Goal: Task Accomplishment & Management: Use online tool/utility

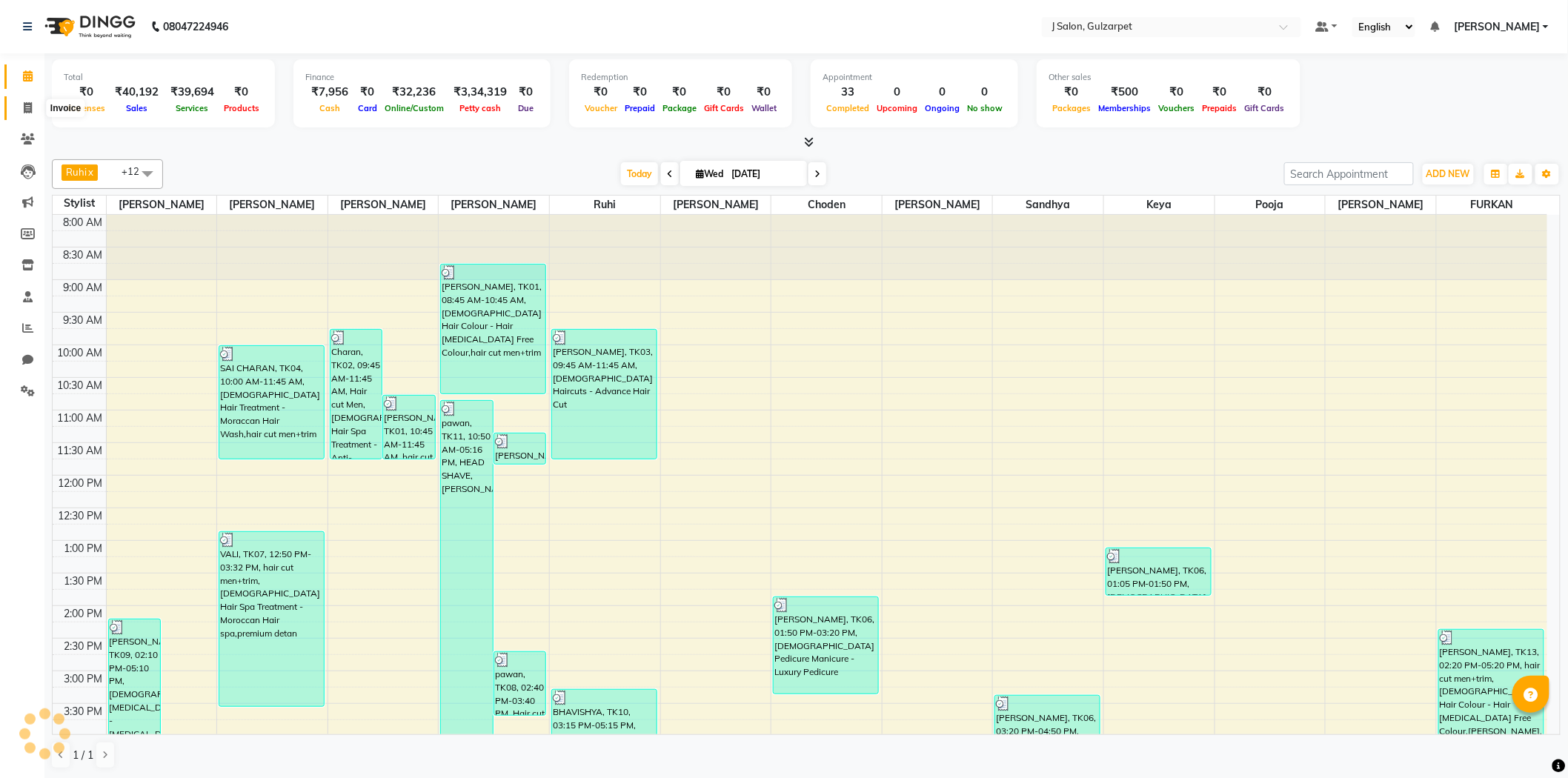
click at [33, 111] on span at bounding box center [28, 108] width 26 height 17
select select "8558"
select select "service"
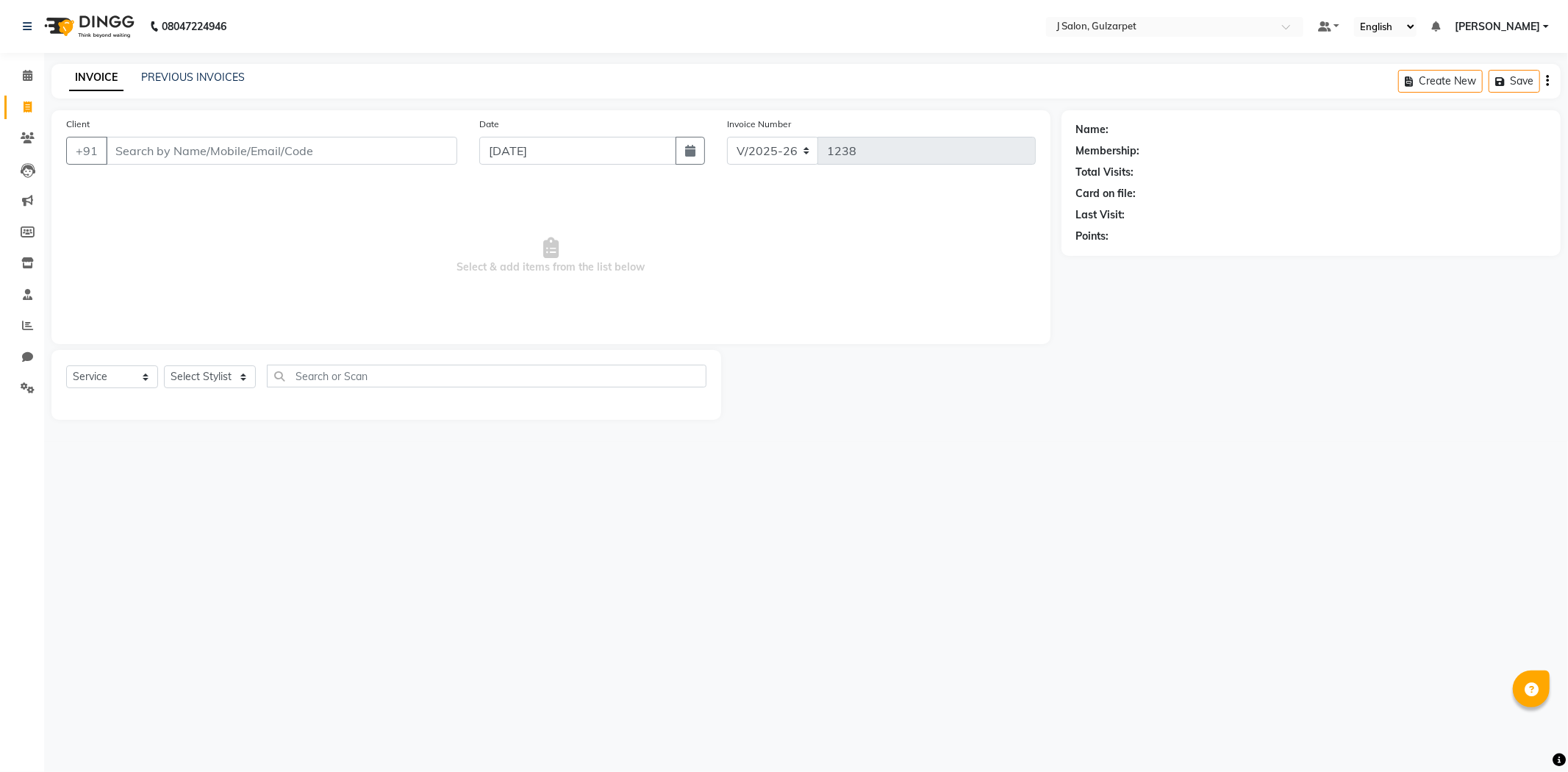
click at [271, 158] on input "Client" at bounding box center [281, 150] width 351 height 28
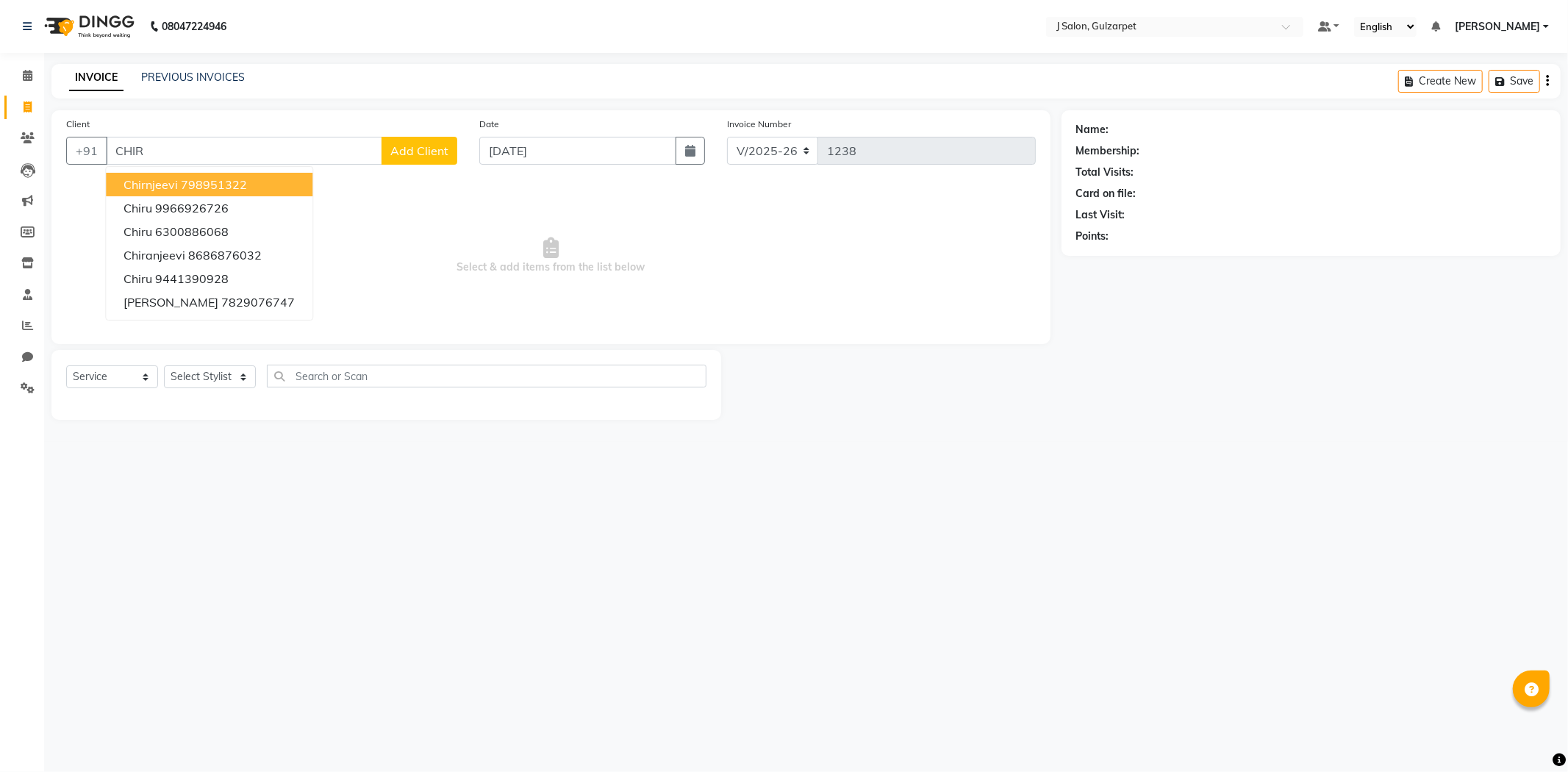
click at [216, 182] on ngb-highlight "798951322" at bounding box center [214, 184] width 66 height 15
type input "798951322"
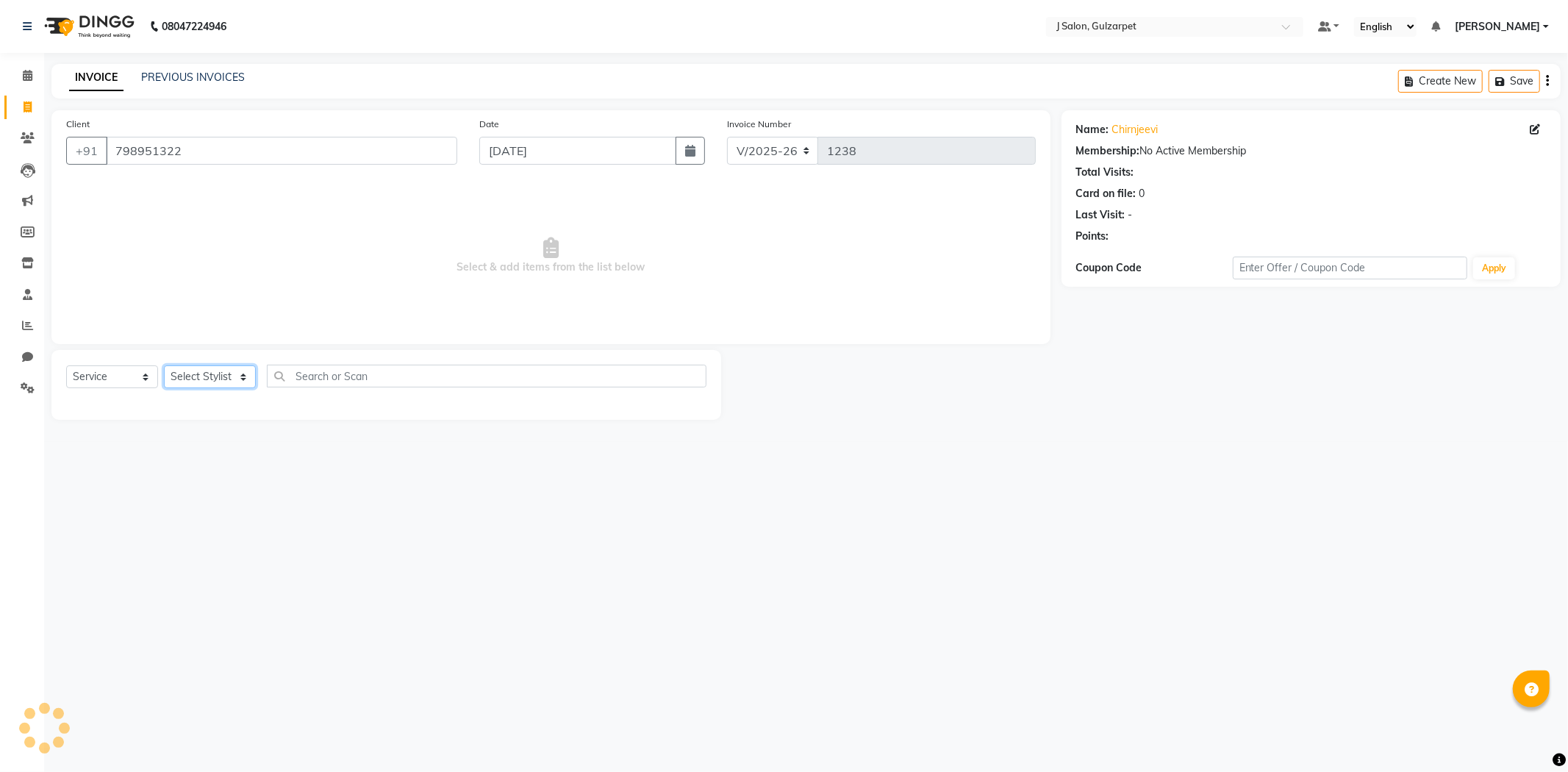
click at [225, 365] on select "Select Stylist" at bounding box center [210, 376] width 92 height 23
click at [226, 372] on select "Select Stylist" at bounding box center [210, 376] width 92 height 23
click at [231, 383] on select "Select Stylist" at bounding box center [210, 376] width 92 height 23
click at [233, 380] on select "Select Stylist" at bounding box center [210, 376] width 92 height 23
click at [316, 228] on span "Select & add items from the list below" at bounding box center [550, 256] width 969 height 147
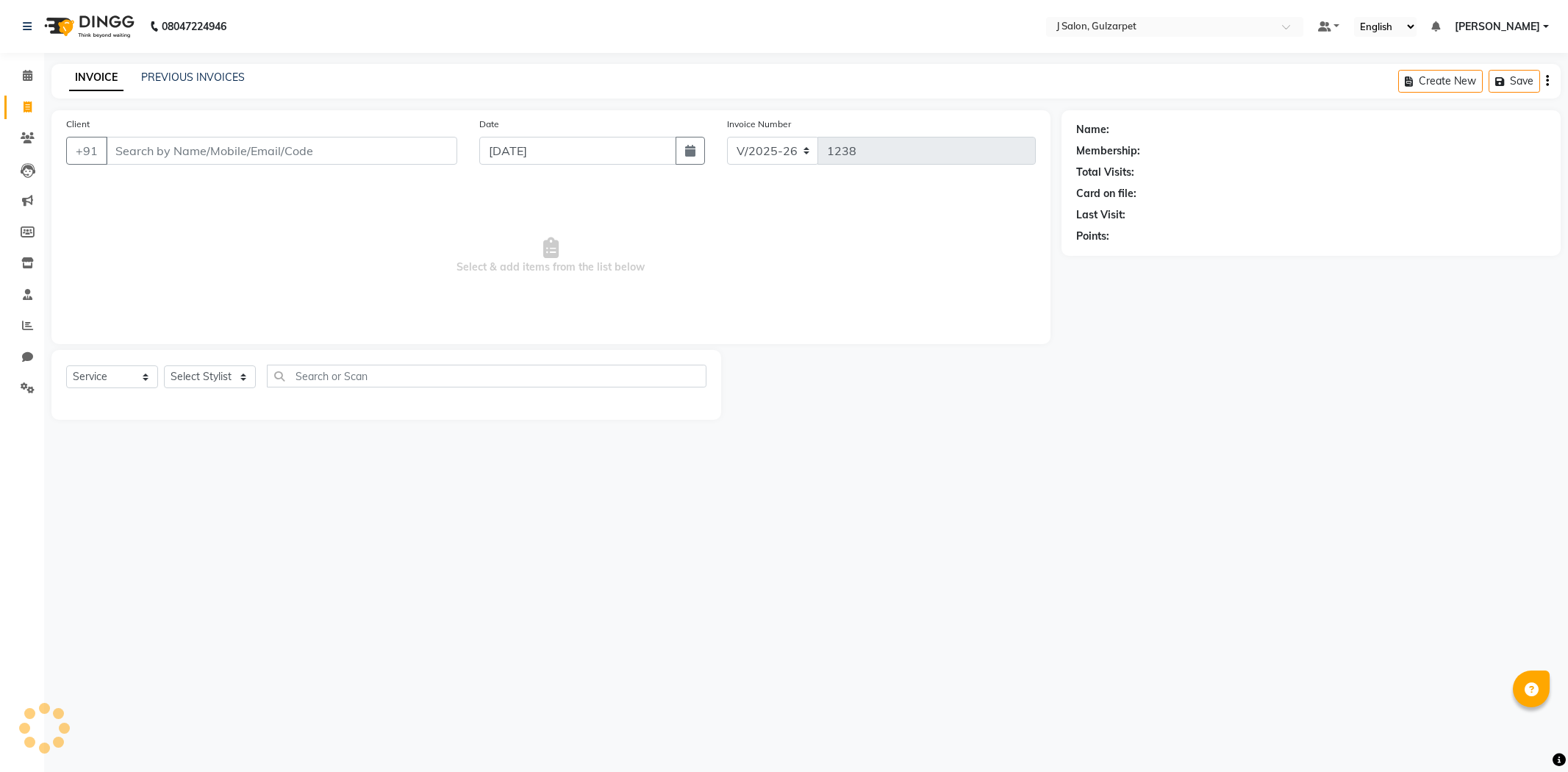
select select "8558"
select select "service"
click at [194, 159] on input "Client" at bounding box center [281, 150] width 351 height 28
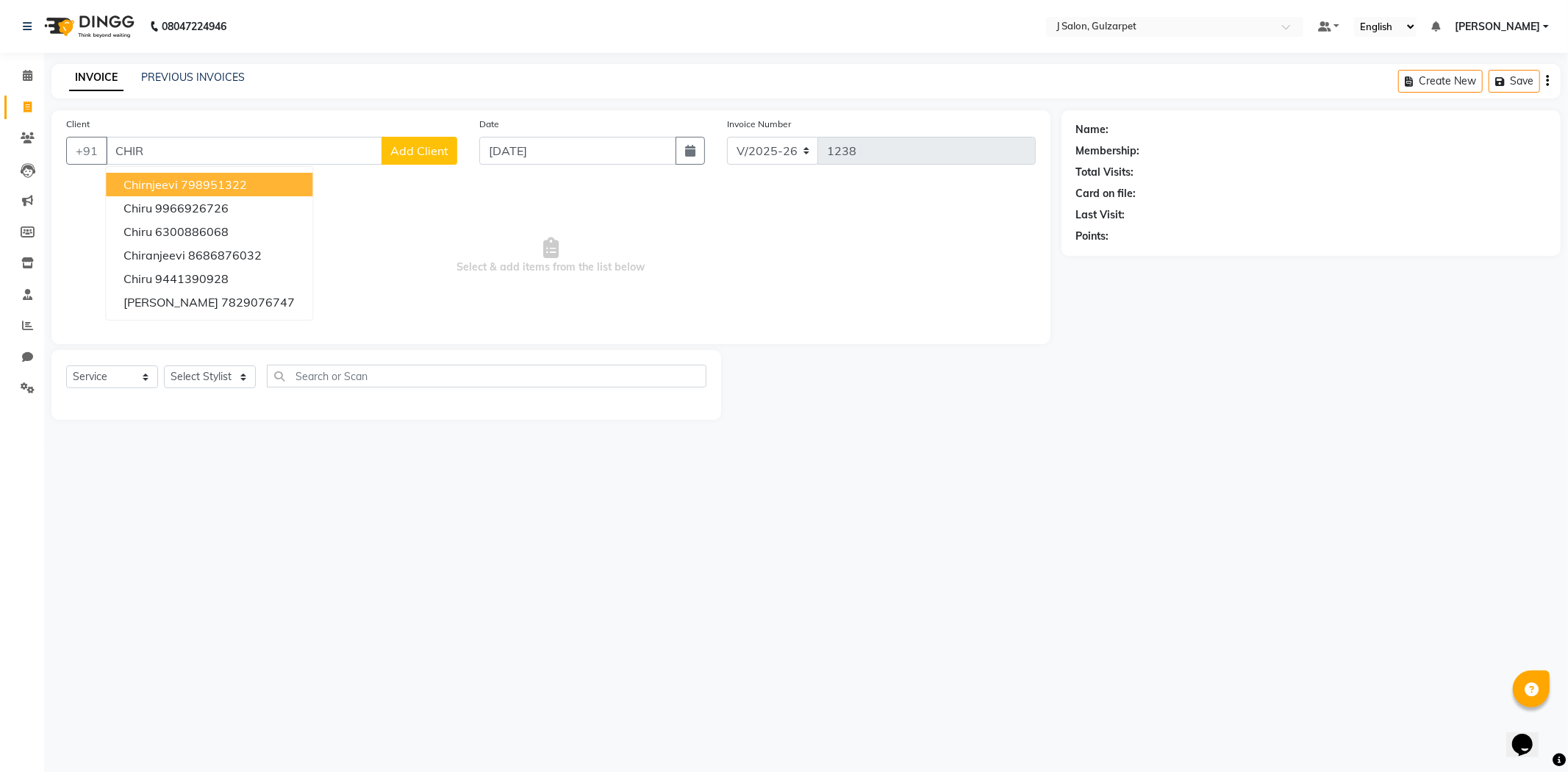
click at [197, 171] on ngb-typeahead-window "Chirnjeevi 798951322 Chiru 9966926726 Chiru 6300886068 [PERSON_NAME] 8686876032…" at bounding box center [209, 243] width 208 height 154
click at [198, 178] on ngb-highlight "798951322" at bounding box center [214, 184] width 66 height 15
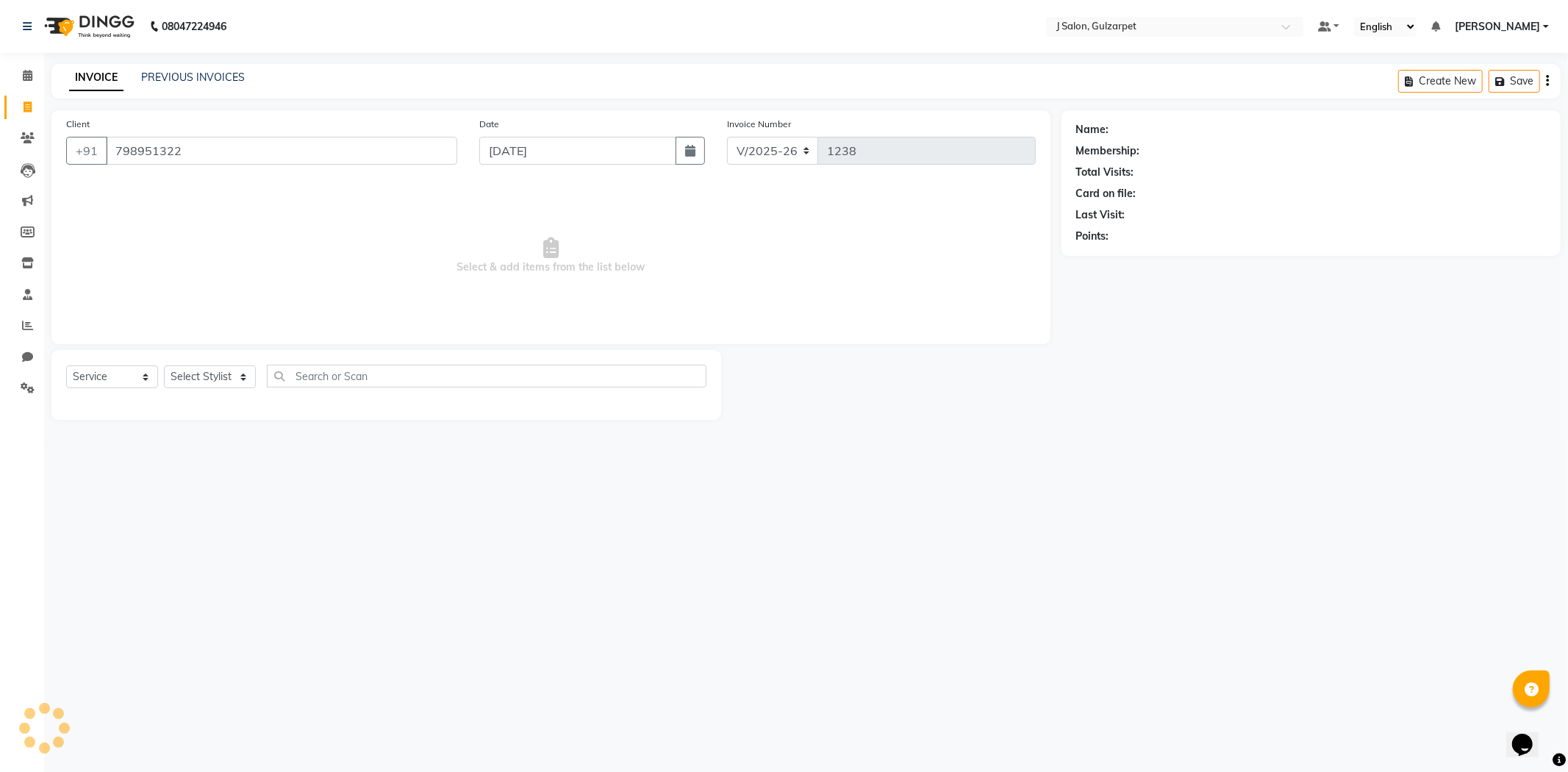
type input "798951322"
click at [218, 380] on select "Select Stylist Admin [PERSON_NAME] [PERSON_NAME] [PERSON_NAME] [PERSON_NAME] [P…" at bounding box center [210, 376] width 92 height 23
select select "84894"
click at [164, 366] on select "Select Stylist Admin [PERSON_NAME] [PERSON_NAME] [PERSON_NAME] [PERSON_NAME] [P…" at bounding box center [210, 376] width 92 height 23
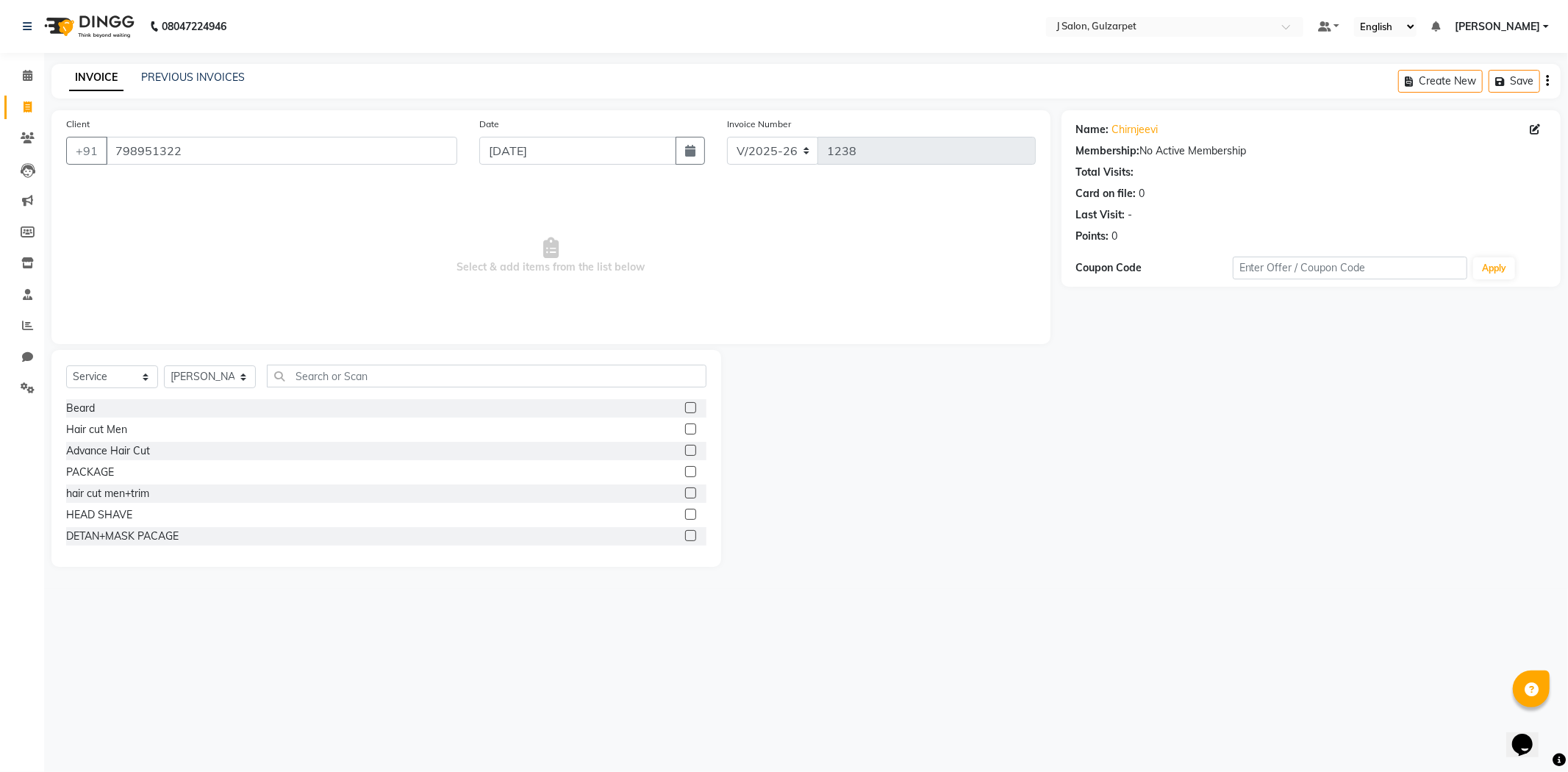
click at [685, 494] on label at bounding box center [690, 492] width 11 height 11
click at [685, 494] on input "checkbox" at bounding box center [690, 493] width 9 height 9
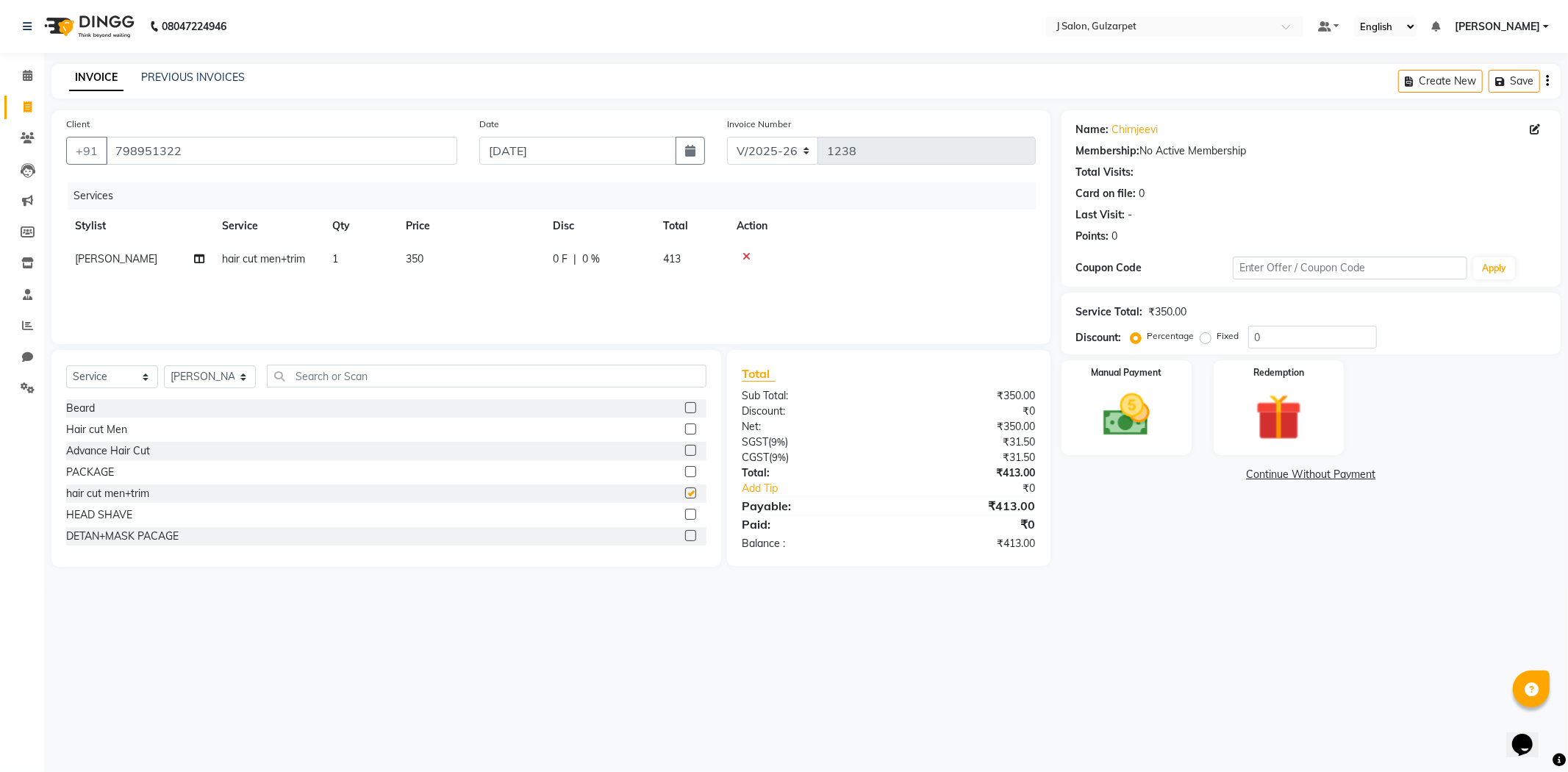
checkbox input "false"
click at [594, 356] on div "Select Service Product Membership Package Voucher Prepaid Gift Card Select Styl…" at bounding box center [386, 458] width 669 height 216
click at [591, 372] on input "text" at bounding box center [486, 376] width 439 height 23
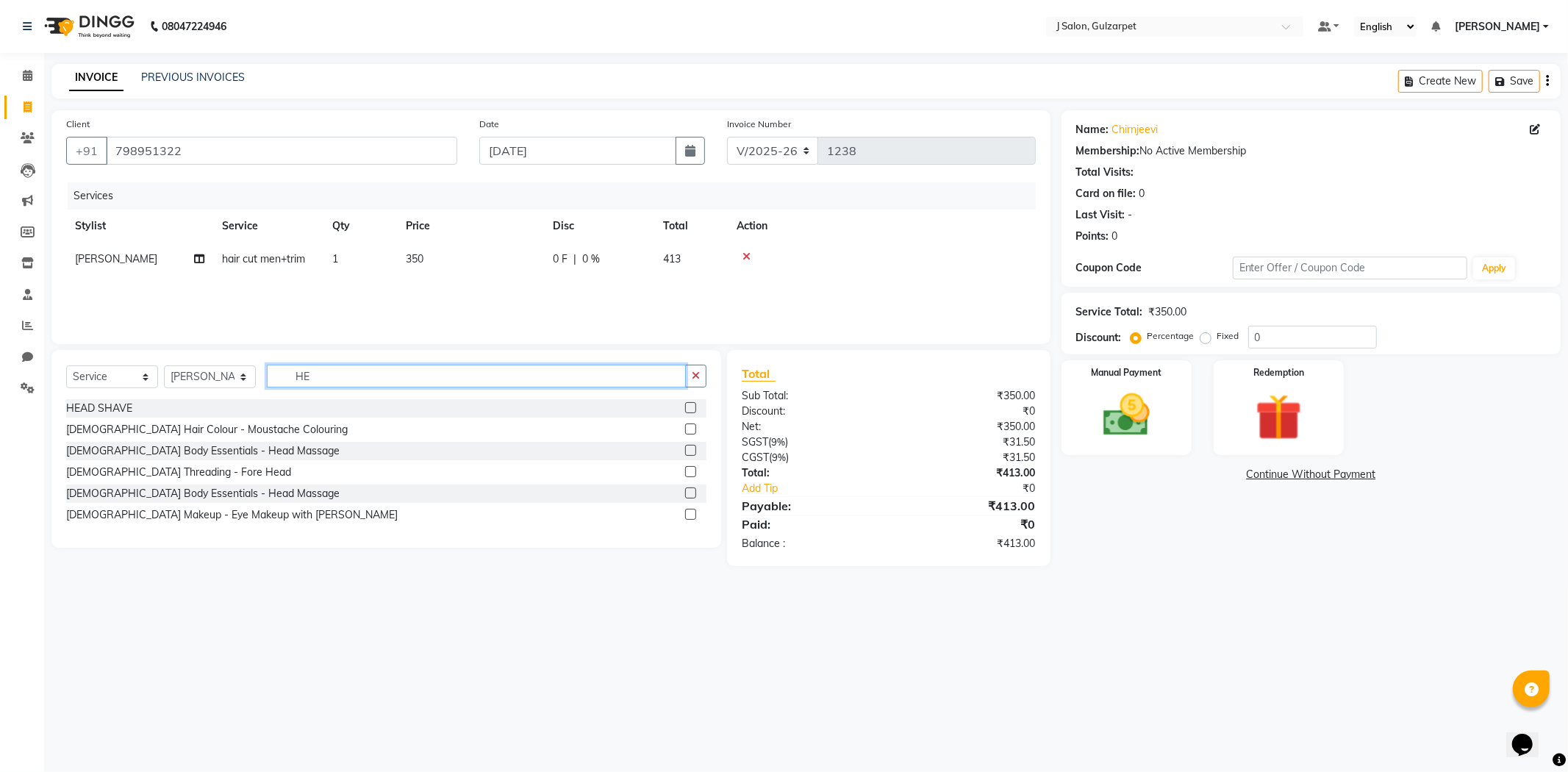
type input "HE"
click at [693, 448] on label at bounding box center [690, 450] width 11 height 11
click at [693, 448] on input "checkbox" at bounding box center [690, 451] width 9 height 9
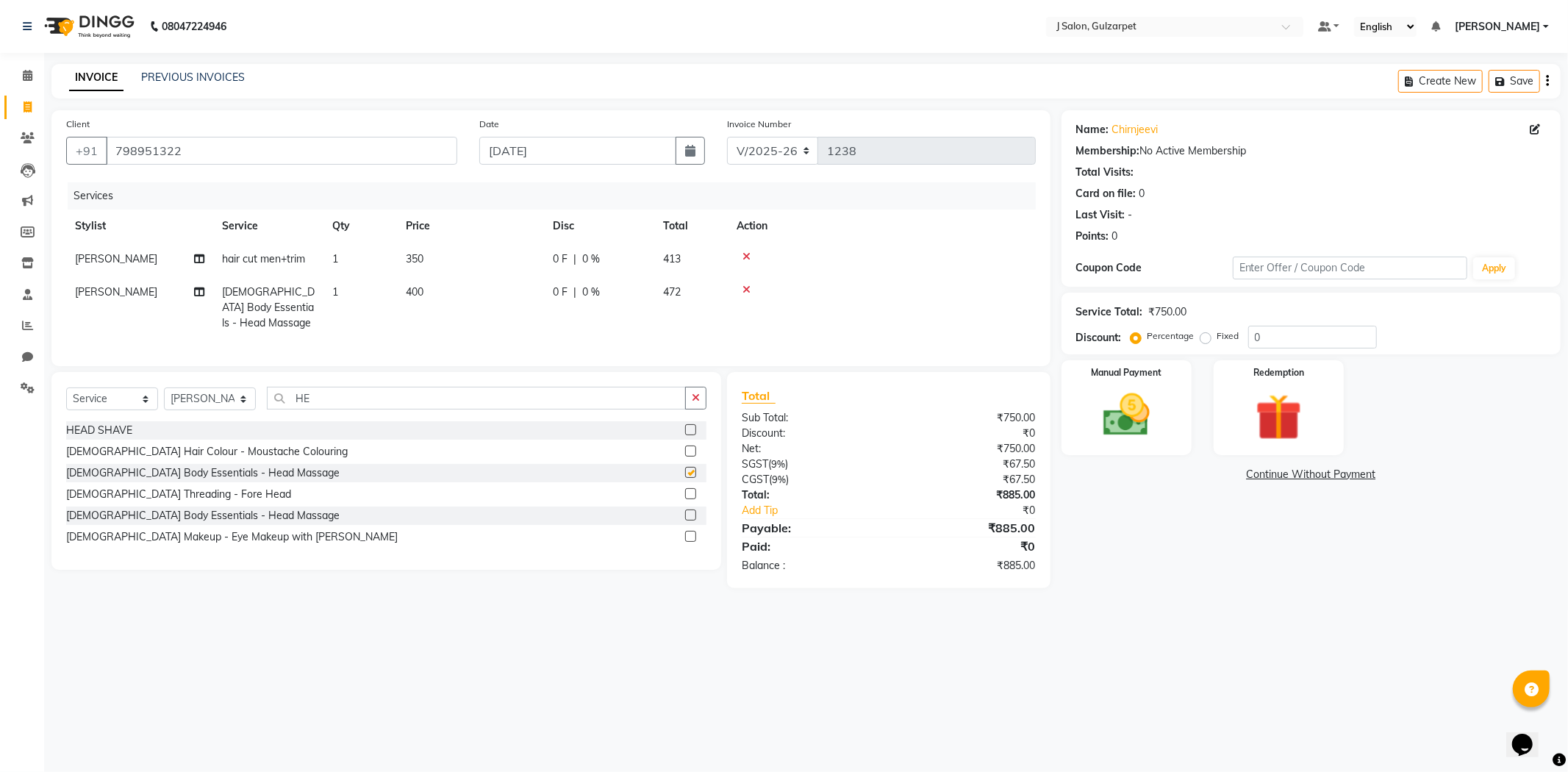
checkbox input "false"
click at [702, 409] on button "button" at bounding box center [695, 398] width 21 height 23
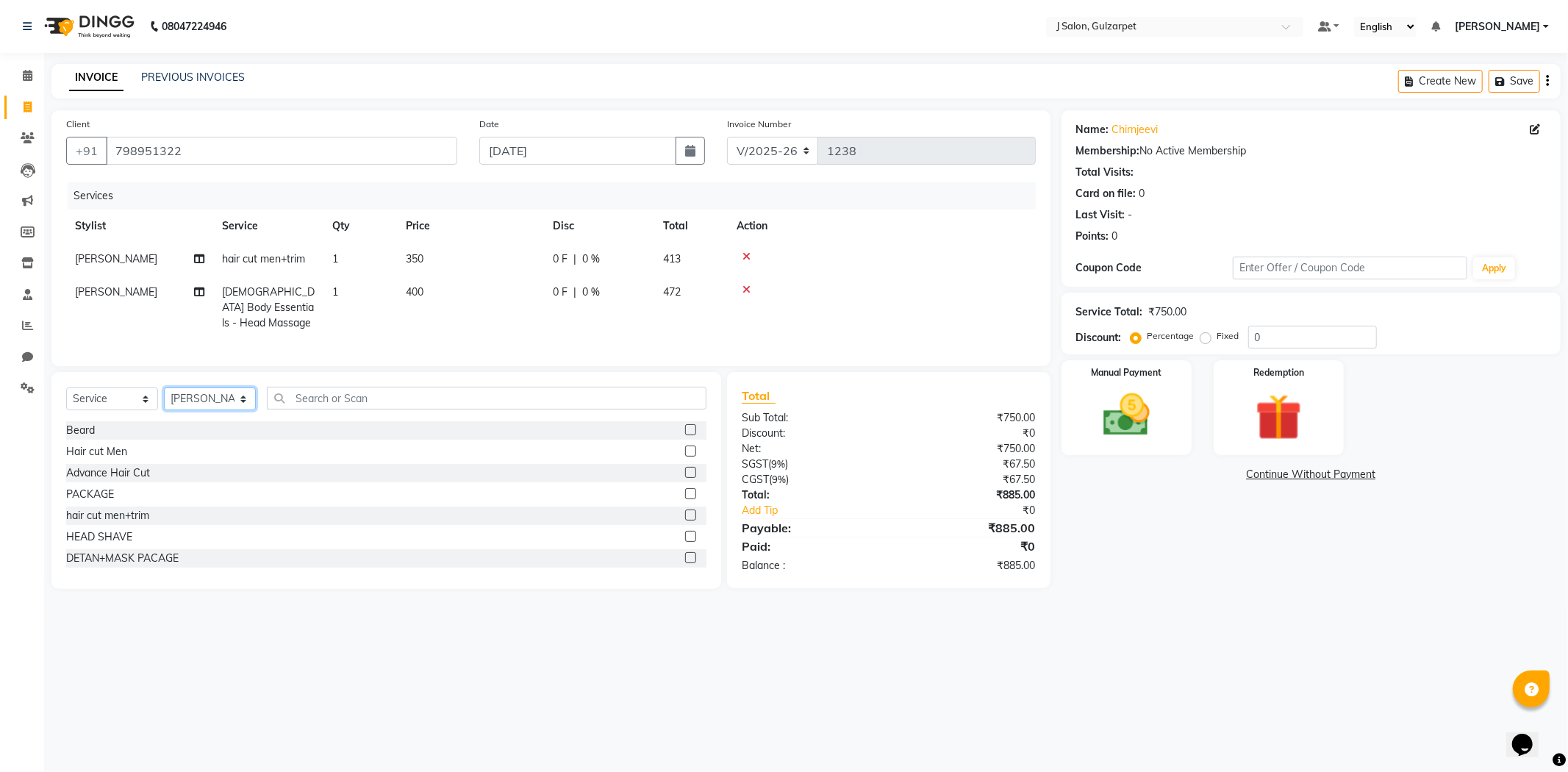
click at [197, 410] on select "Select Stylist Admin [PERSON_NAME] [PERSON_NAME] [PERSON_NAME] [PERSON_NAME] [P…" at bounding box center [210, 398] width 92 height 23
select select "84897"
click at [164, 400] on select "Select Stylist Admin [PERSON_NAME] [PERSON_NAME] [PERSON_NAME] [PERSON_NAME] [P…" at bounding box center [210, 398] width 92 height 23
drag, startPoint x: 685, startPoint y: 532, endPoint x: 673, endPoint y: 532, distance: 12.0
click at [685, 524] on div at bounding box center [695, 515] width 21 height 18
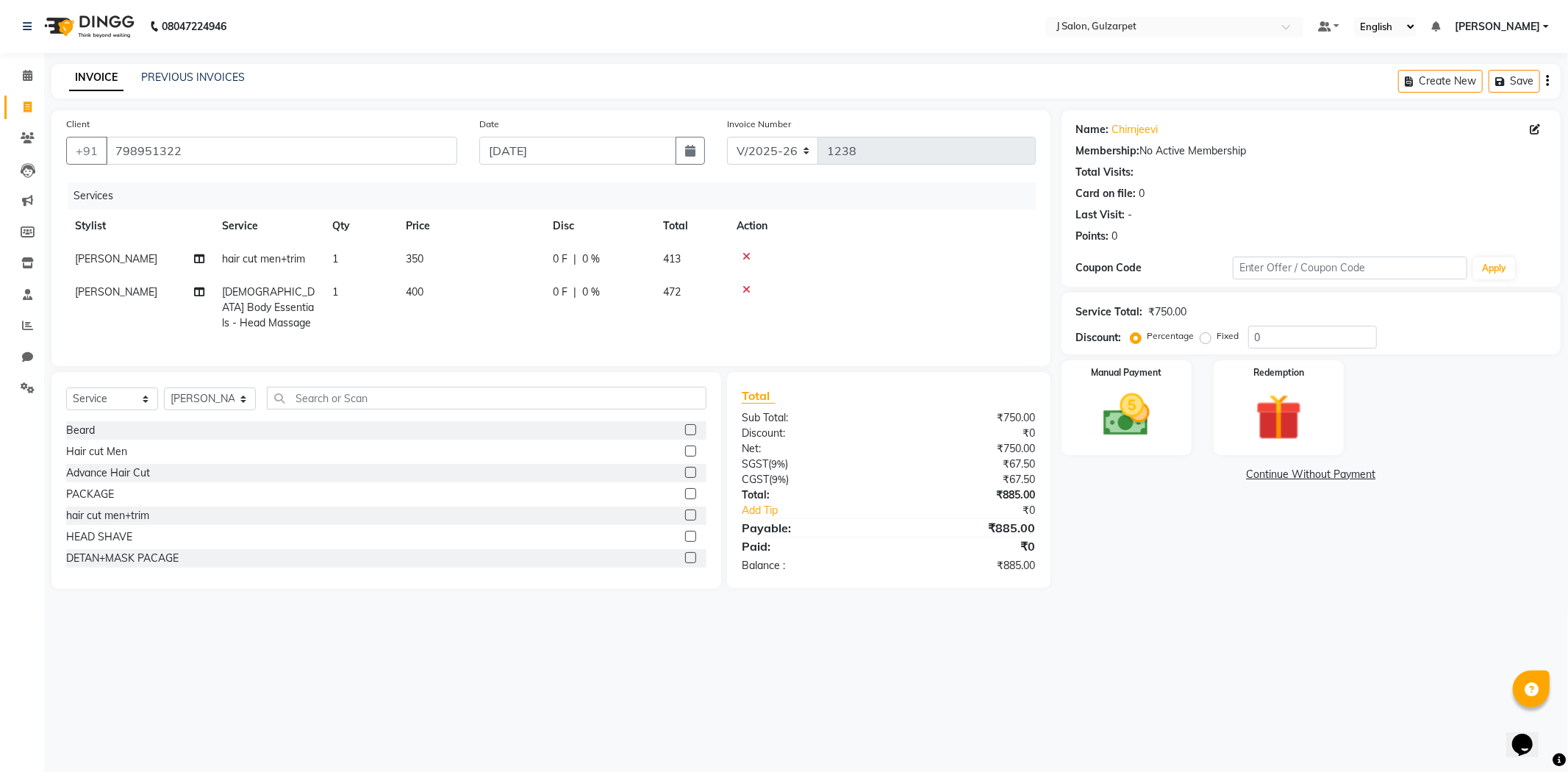
click at [685, 521] on label at bounding box center [690, 514] width 11 height 11
click at [685, 521] on input "checkbox" at bounding box center [690, 515] width 9 height 9
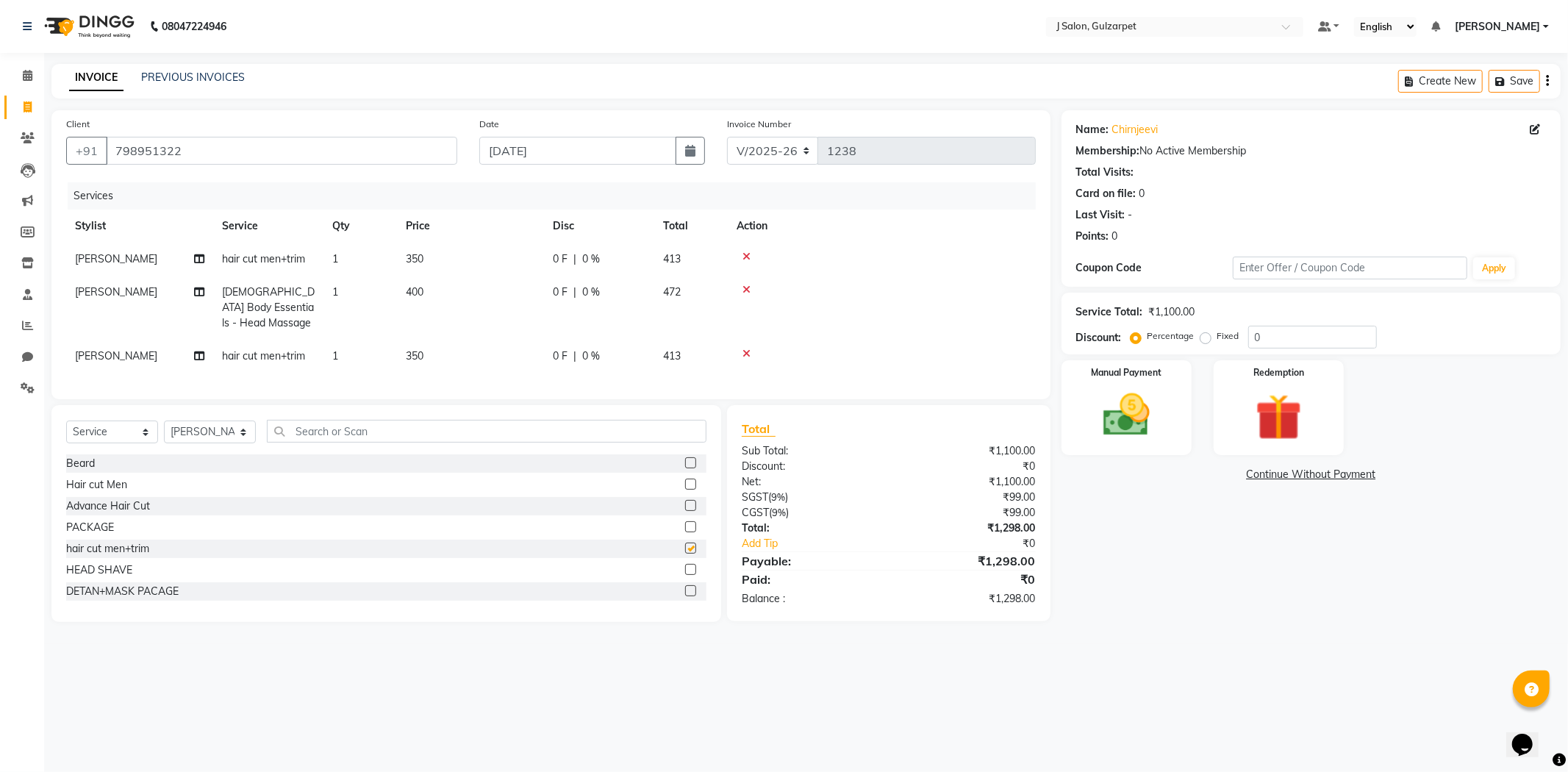
checkbox input "false"
click at [245, 443] on select "Select Stylist Admin [PERSON_NAME] [PERSON_NAME] [PERSON_NAME] [PERSON_NAME] [P…" at bounding box center [210, 432] width 92 height 23
select select "86821"
click at [164, 433] on select "Select Stylist Admin [PERSON_NAME] [PERSON_NAME] [PERSON_NAME] [PERSON_NAME] [P…" at bounding box center [210, 432] width 92 height 23
click at [685, 490] on label at bounding box center [690, 484] width 11 height 11
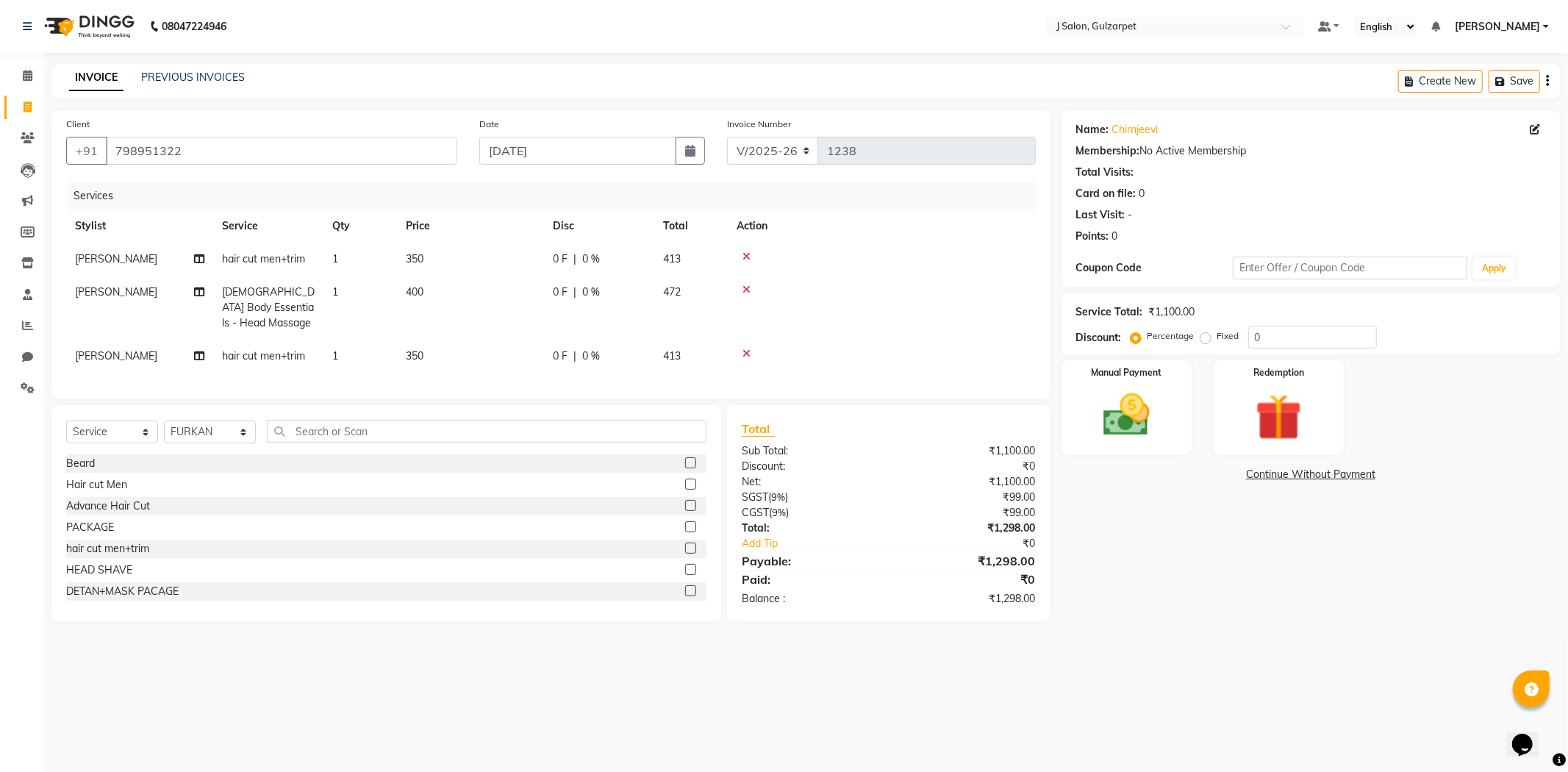
click at [685, 490] on input "checkbox" at bounding box center [690, 484] width 9 height 9
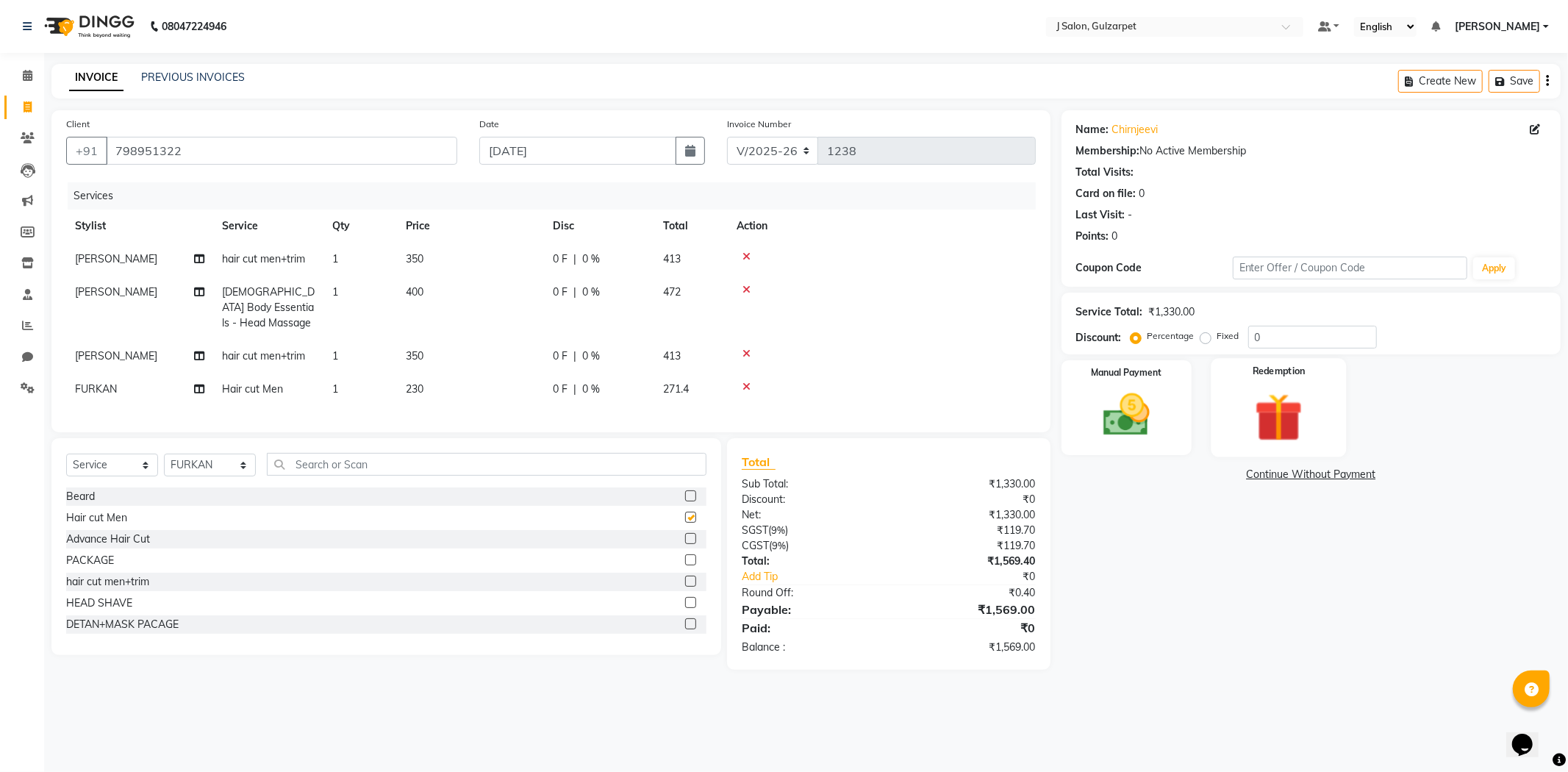
checkbox input "false"
click at [1317, 338] on input "0" at bounding box center [1312, 336] width 128 height 23
type input "15"
drag, startPoint x: 1157, startPoint y: 416, endPoint x: 1255, endPoint y: 434, distance: 99.6
click at [1156, 419] on img at bounding box center [1126, 414] width 76 height 54
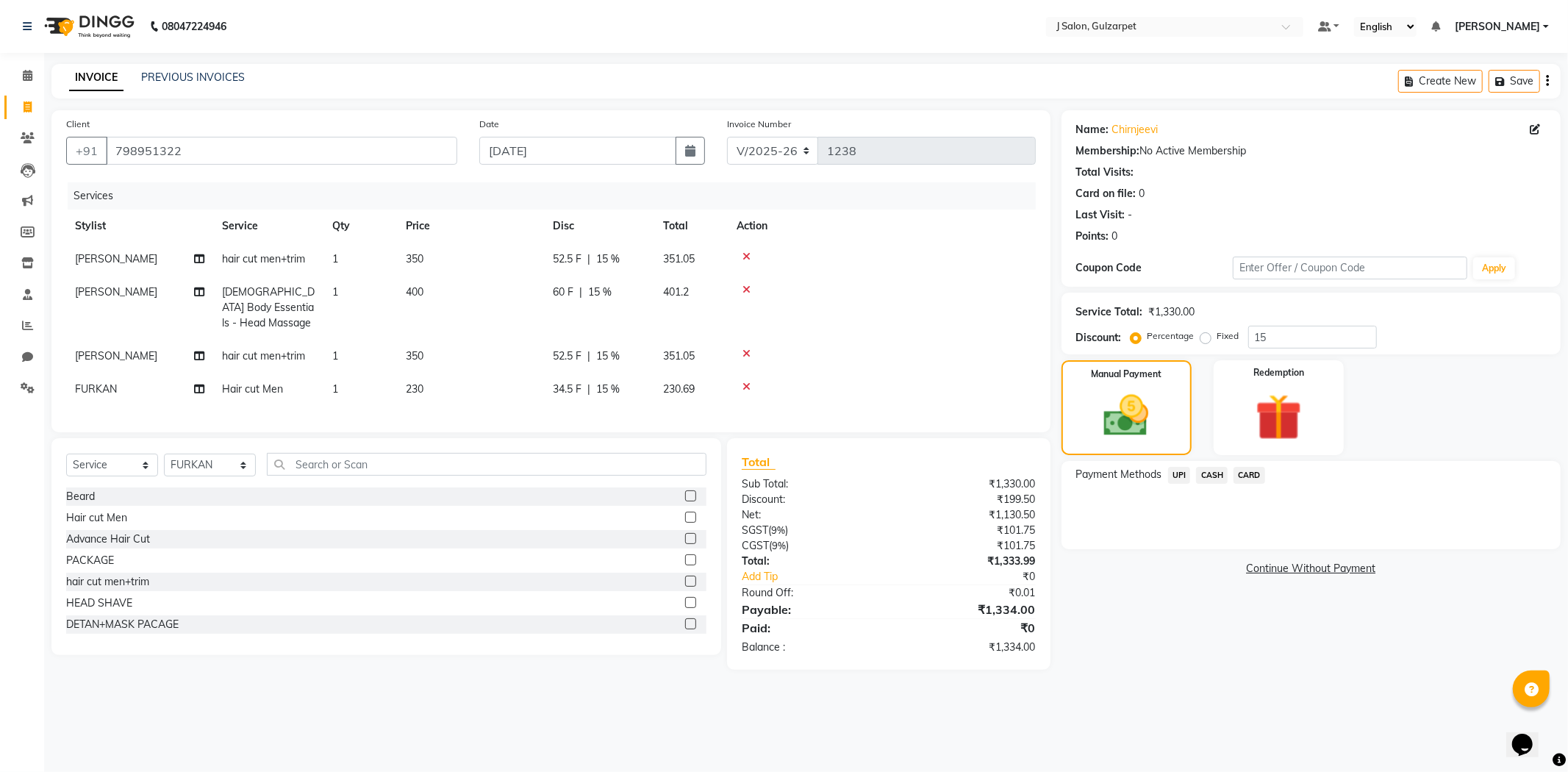
click at [1213, 470] on span "CASH" at bounding box center [1211, 475] width 31 height 17
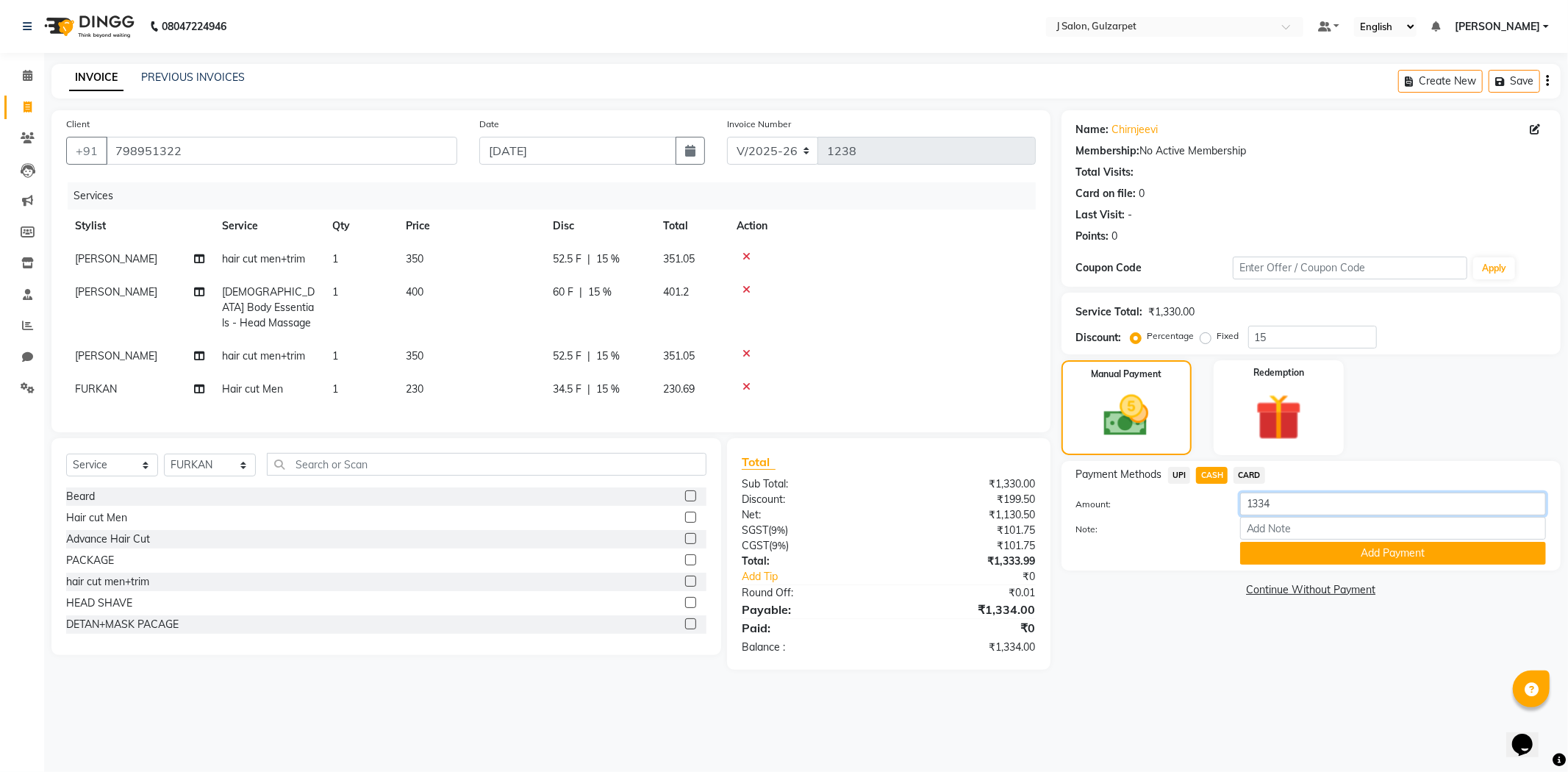
click at [1303, 502] on input "1334" at bounding box center [1392, 503] width 305 height 23
type input "1"
type input "980"
click at [1399, 549] on button "Add Payment" at bounding box center [1392, 553] width 305 height 23
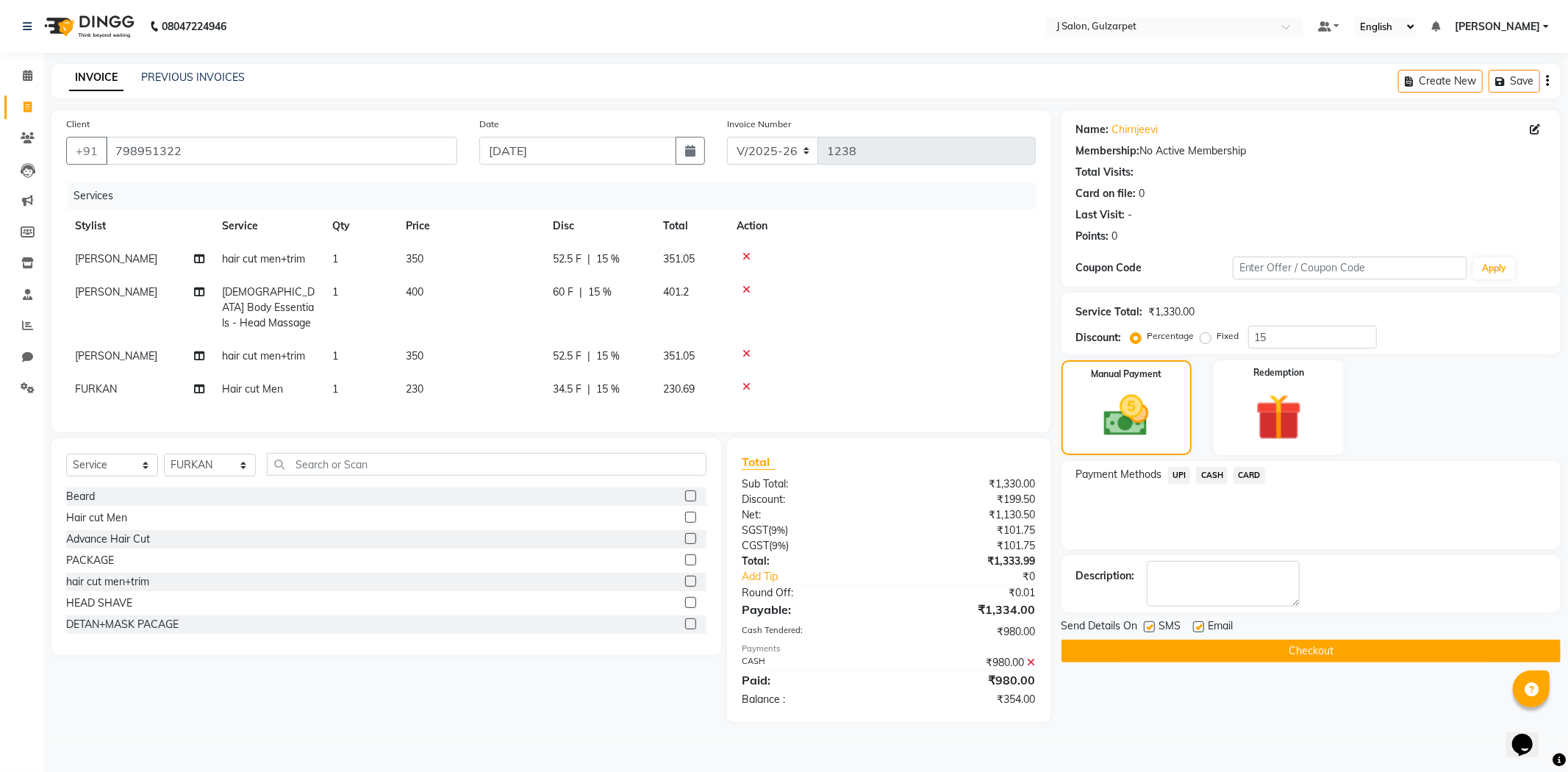
click at [1177, 471] on span "UPI" at bounding box center [1179, 475] width 23 height 17
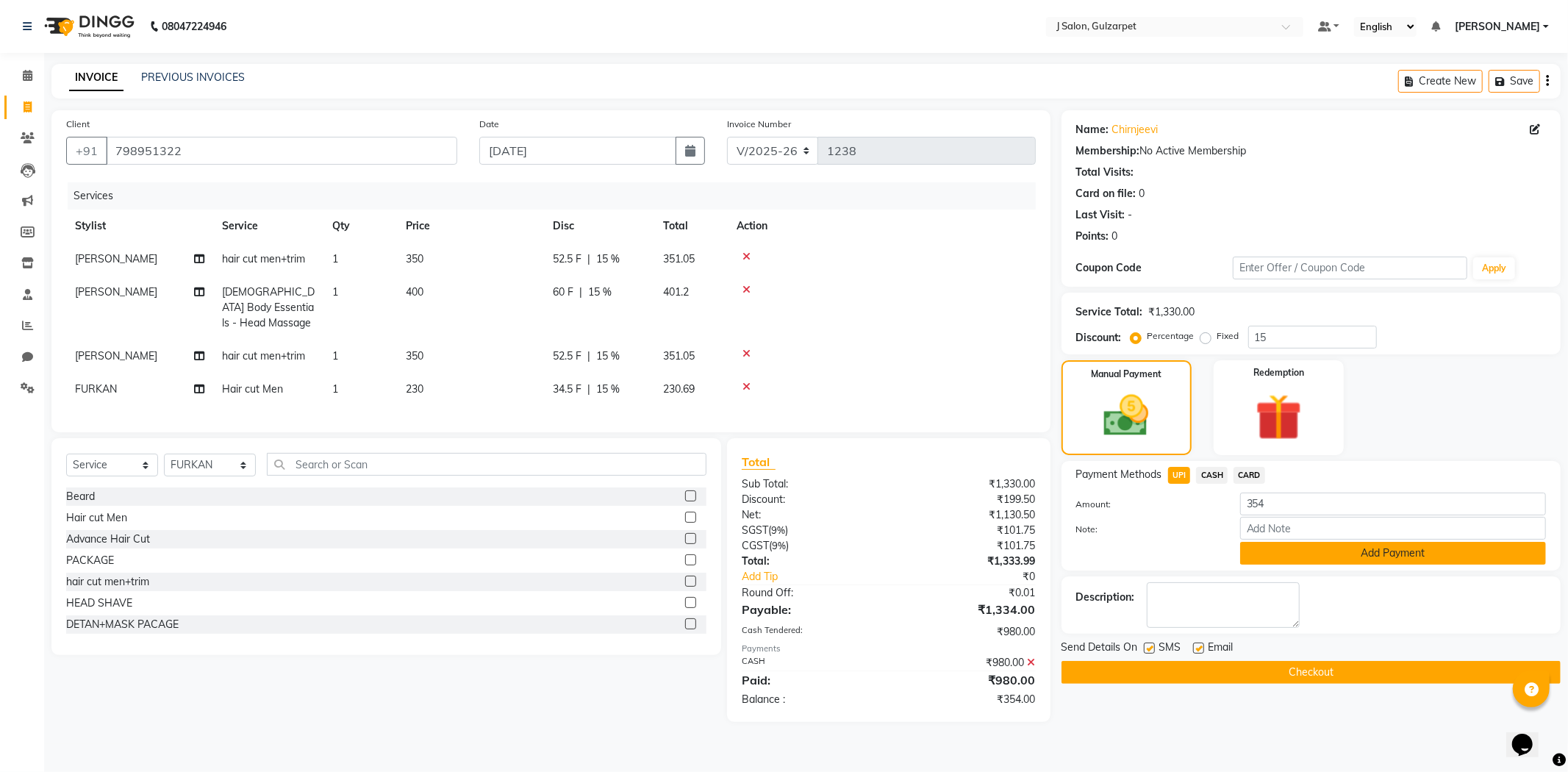
click at [1335, 546] on button "Add Payment" at bounding box center [1392, 553] width 305 height 23
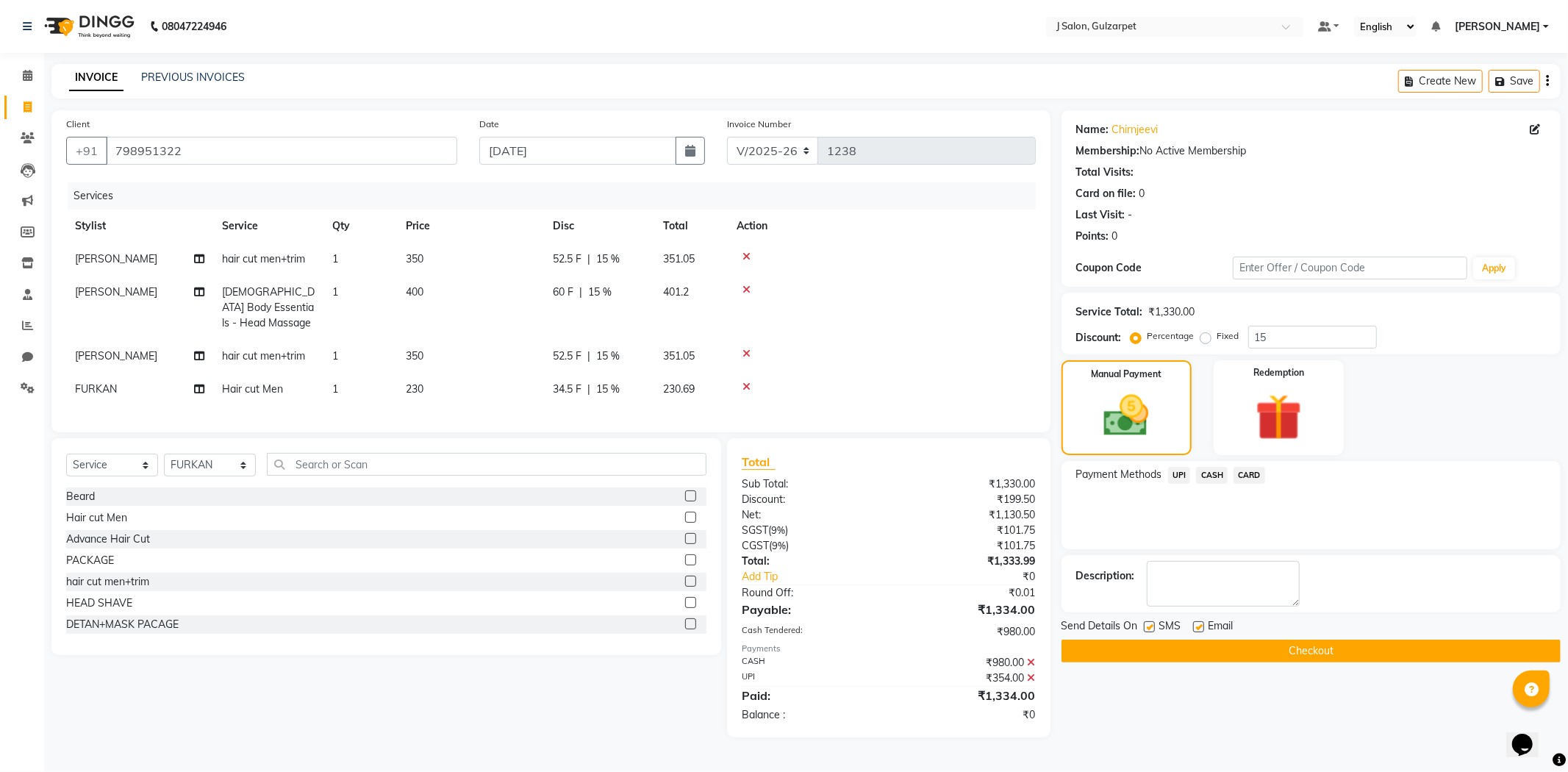
click at [1341, 650] on button "Checkout" at bounding box center [1310, 650] width 499 height 23
